Goal: Use online tool/utility: Utilize a website feature to perform a specific function

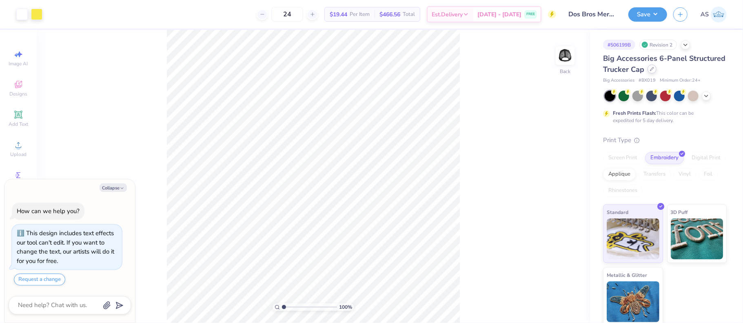
click at [656, 66] on div at bounding box center [651, 68] width 9 height 9
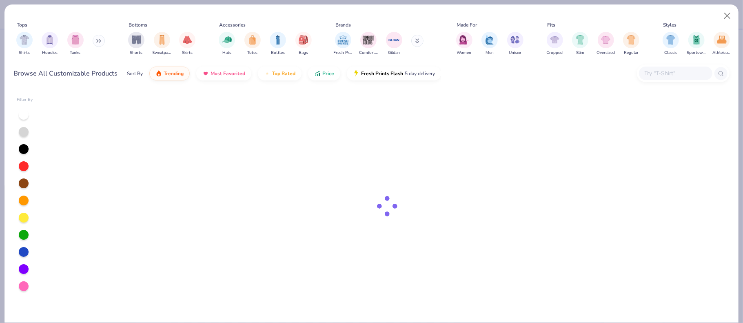
type textarea "x"
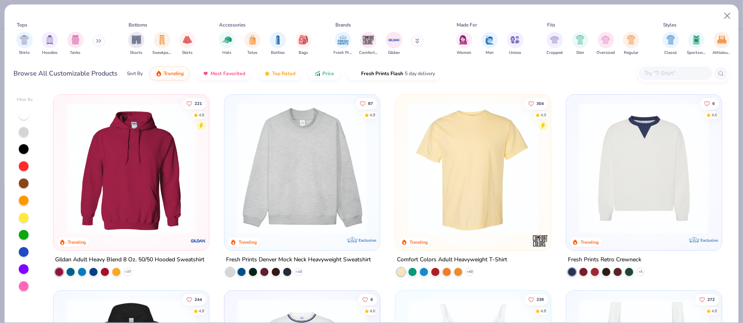
click at [661, 75] on input "text" at bounding box center [675, 73] width 63 height 9
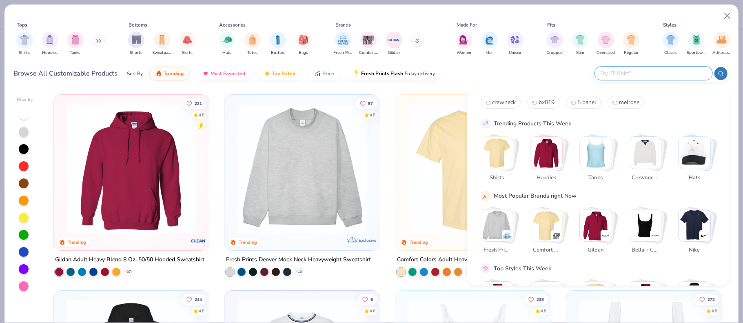
paste input "32-467"
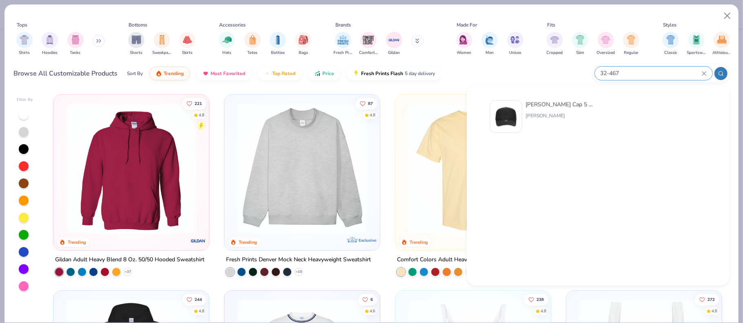
type input "32-467"
click at [530, 105] on div "[PERSON_NAME] Cap 5 Panel Mid Profile Mesh Back Trucker Hat" at bounding box center [559, 104] width 69 height 9
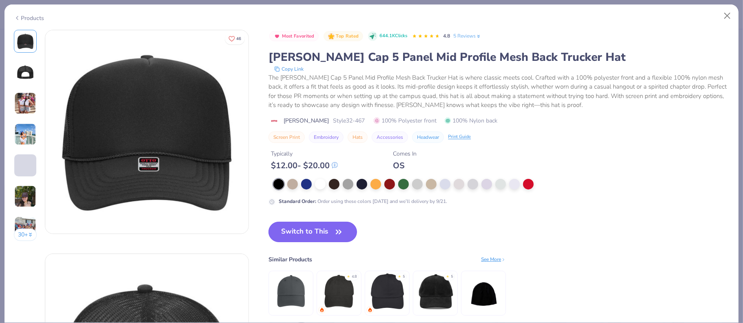
click at [307, 235] on button "Switch to This" at bounding box center [312, 231] width 89 height 20
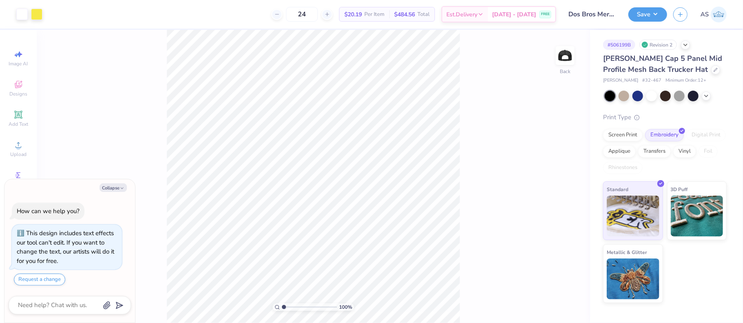
type textarea "x"
drag, startPoint x: 549, startPoint y: 146, endPoint x: 540, endPoint y: 147, distance: 9.4
click at [540, 147] on input "4.98" at bounding box center [549, 145] width 29 height 11
type input "5"
type textarea "x"
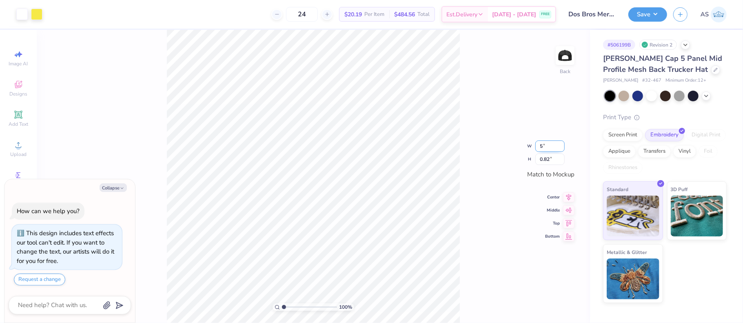
type input "4.98"
click at [569, 188] on icon at bounding box center [568, 189] width 5 height 7
click at [569, 190] on icon at bounding box center [568, 189] width 5 height 7
click at [566, 205] on icon at bounding box center [568, 202] width 11 height 10
click at [653, 15] on button "Save" at bounding box center [647, 13] width 39 height 14
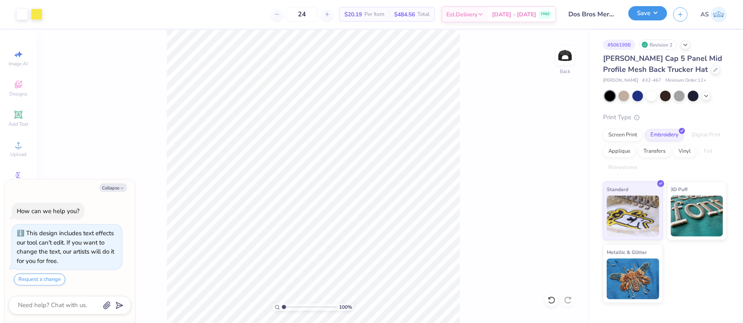
type textarea "x"
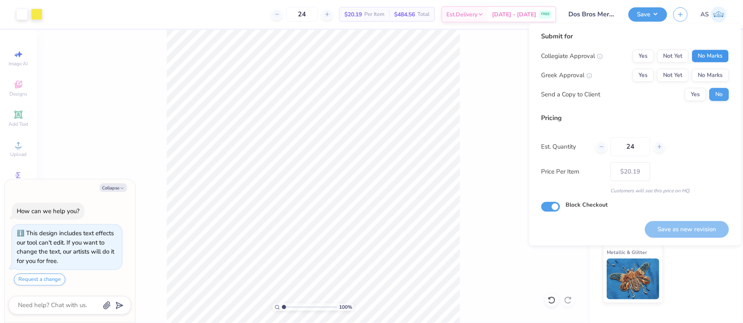
click at [702, 53] on button "No Marks" at bounding box center [709, 55] width 37 height 13
click at [702, 73] on button "No Marks" at bounding box center [709, 75] width 37 height 13
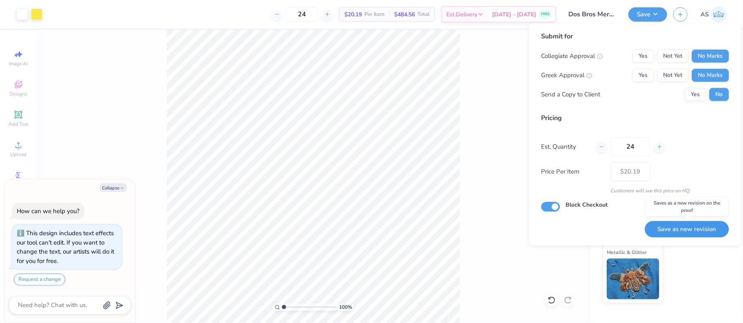
click at [681, 230] on button "Save as new revision" at bounding box center [686, 229] width 84 height 17
type input "$20.19"
type textarea "x"
